Goal: Transaction & Acquisition: Purchase product/service

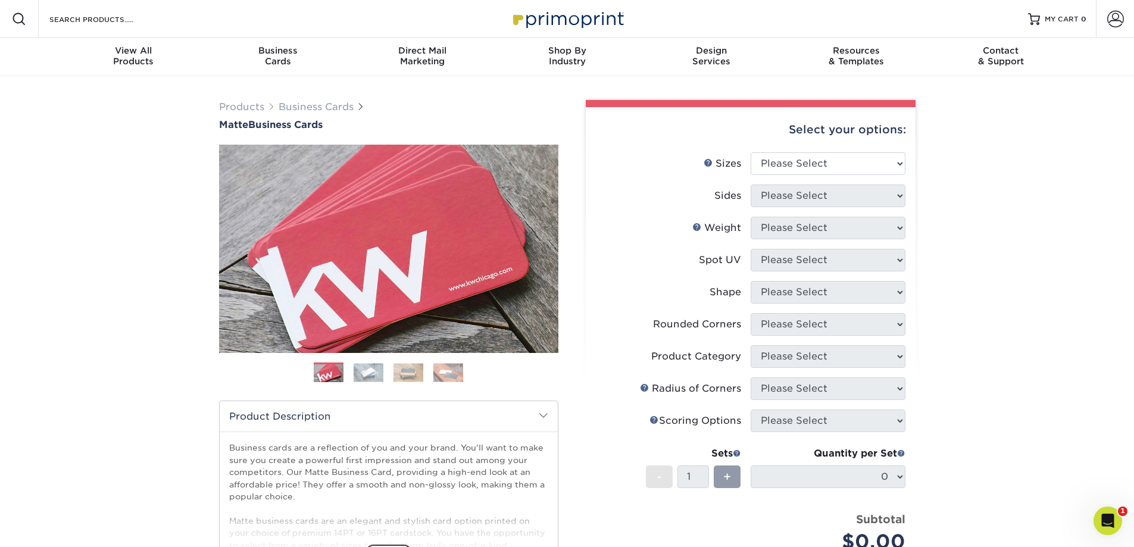
click at [613, 292] on label "Shape" at bounding box center [673, 292] width 155 height 23
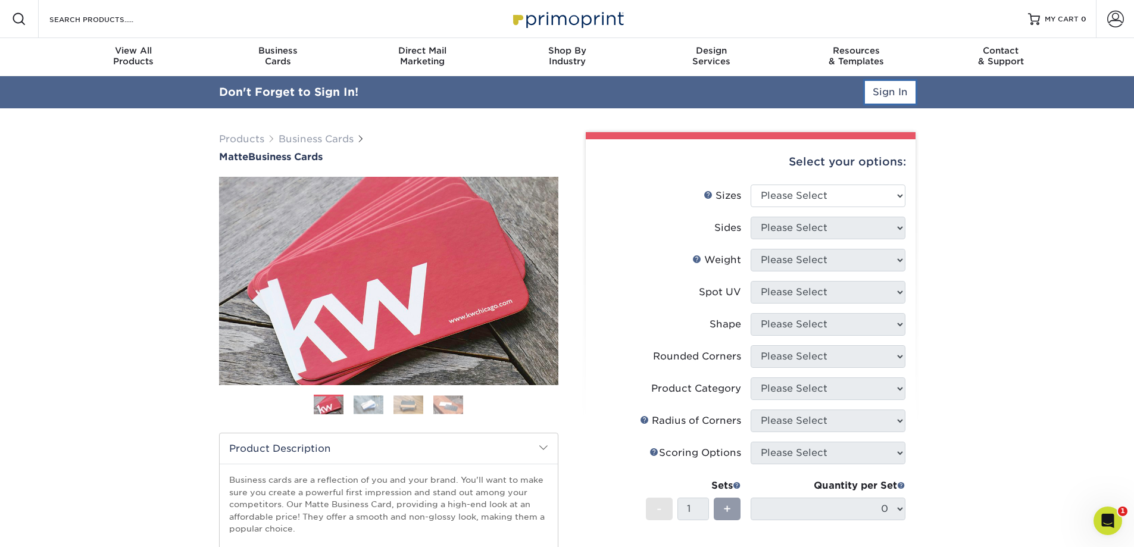
click at [881, 91] on link "Sign In" at bounding box center [890, 92] width 51 height 23
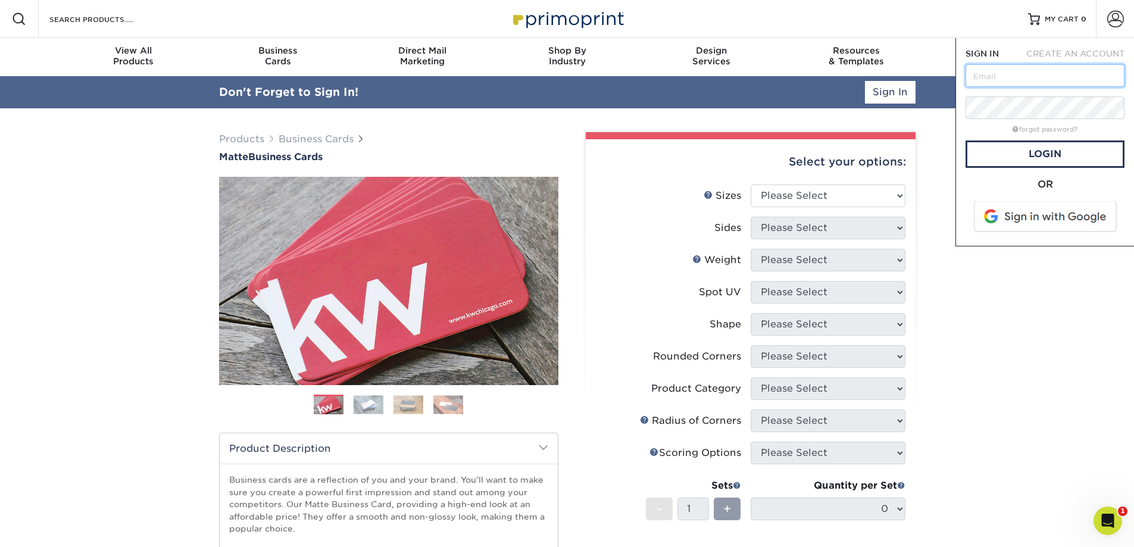
click at [1052, 78] on input "text" at bounding box center [1045, 75] width 159 height 23
type input "m.lambert@primemechanical.net"
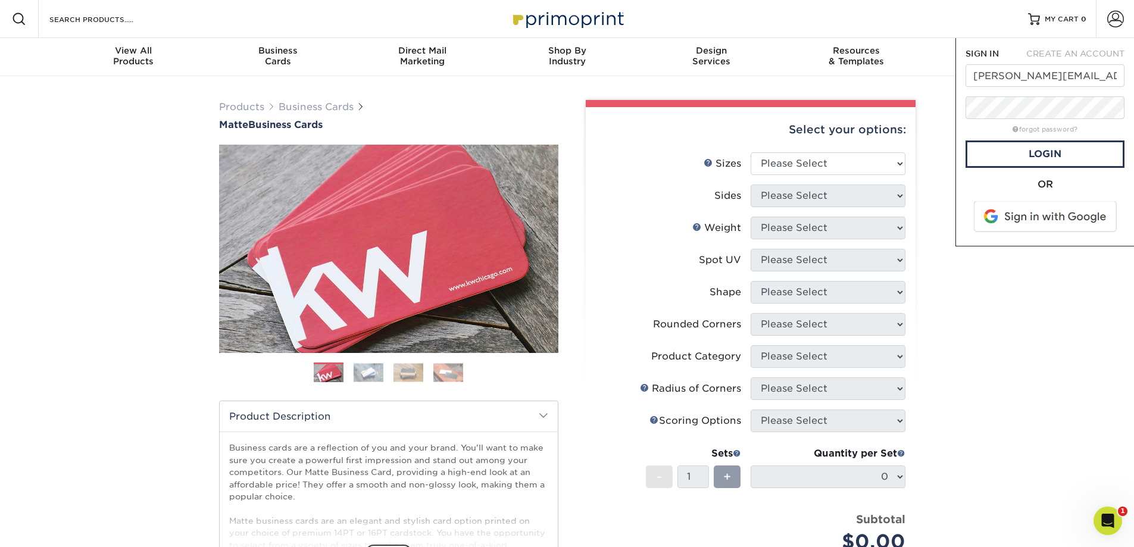
click at [1047, 207] on span at bounding box center [1047, 216] width 152 height 31
